Goal: Navigation & Orientation: Find specific page/section

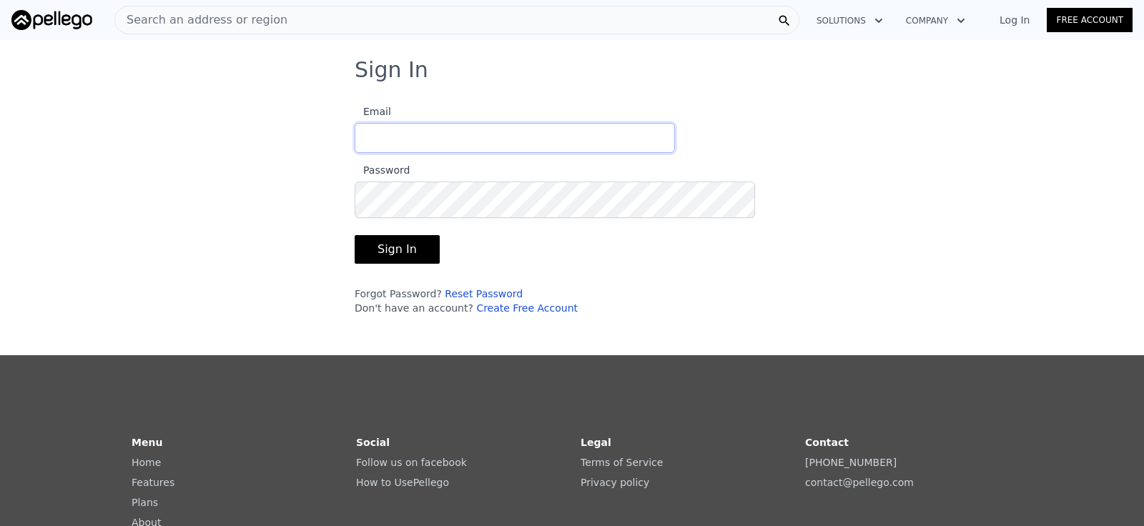
type input "[EMAIL_ADDRESS][DOMAIN_NAME]"
click at [355, 264] on button "Sign In" at bounding box center [397, 249] width 85 height 29
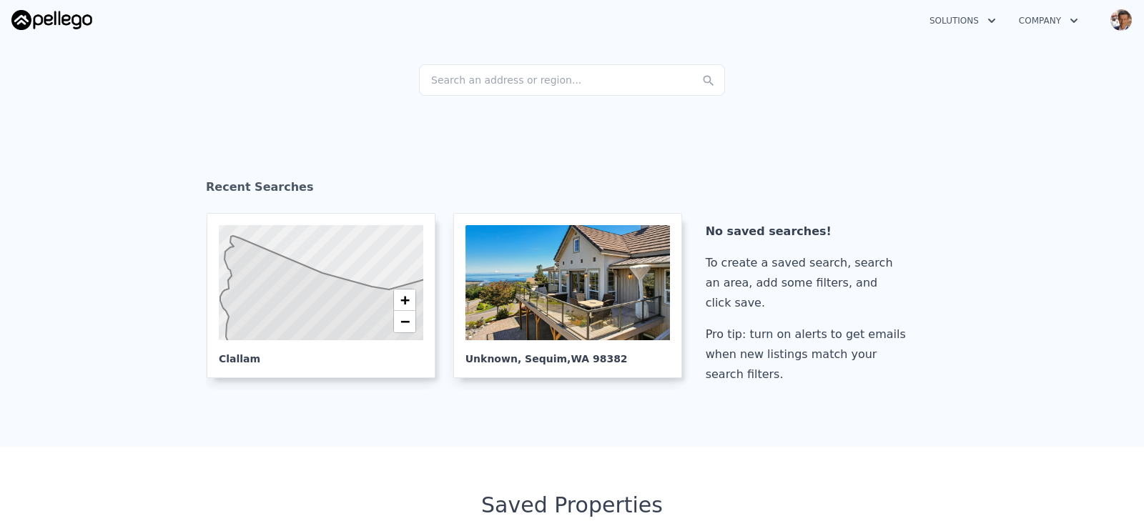
scroll to position [146, 0]
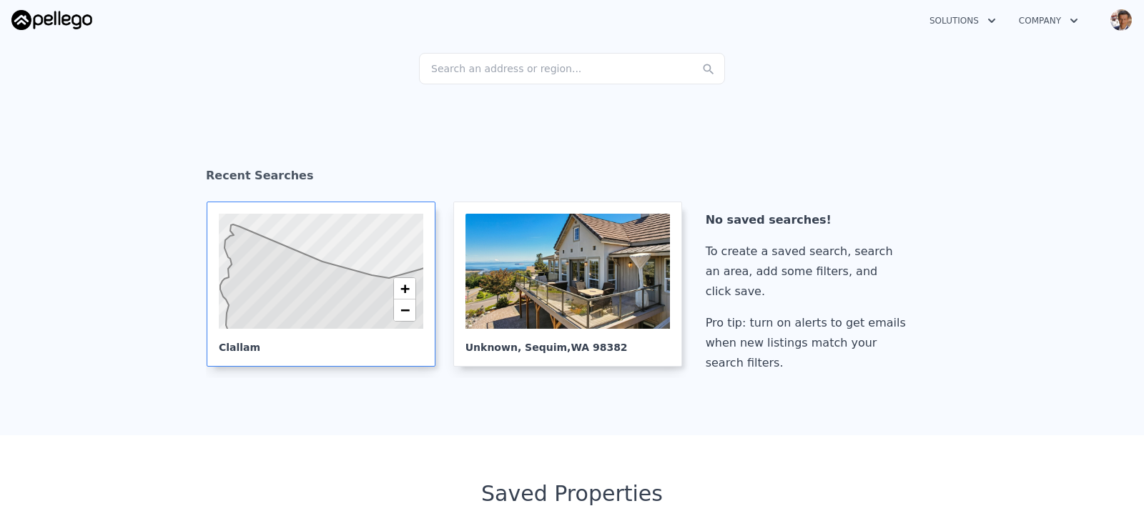
click at [314, 348] on icon at bounding box center [347, 286] width 254 height 123
